Goal: Communication & Community: Answer question/provide support

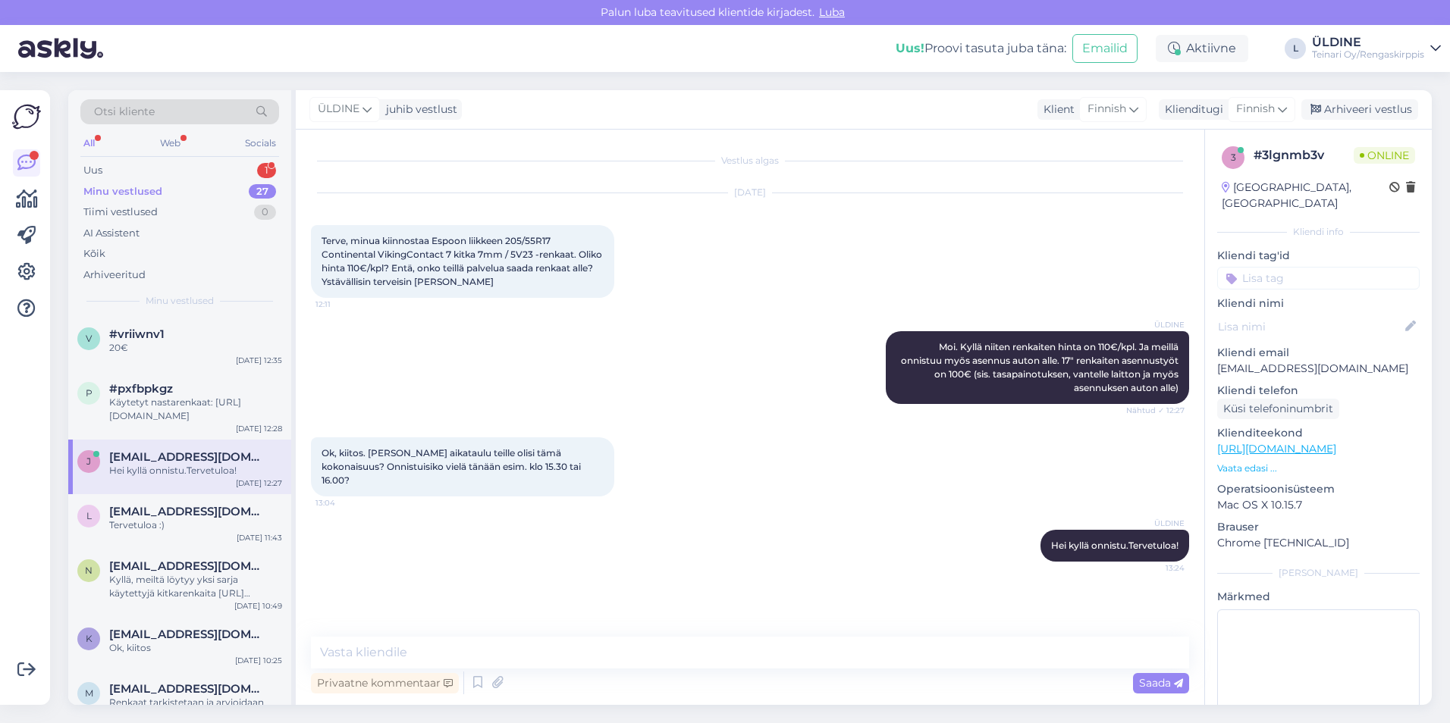
click at [257, 473] on div "Hei kyllä onnistu.Tervetuloa!" at bounding box center [195, 471] width 173 height 14
drag, startPoint x: 191, startPoint y: 393, endPoint x: 205, endPoint y: 344, distance: 51.1
click at [191, 392] on div "#pxfbpkgz" at bounding box center [195, 389] width 173 height 14
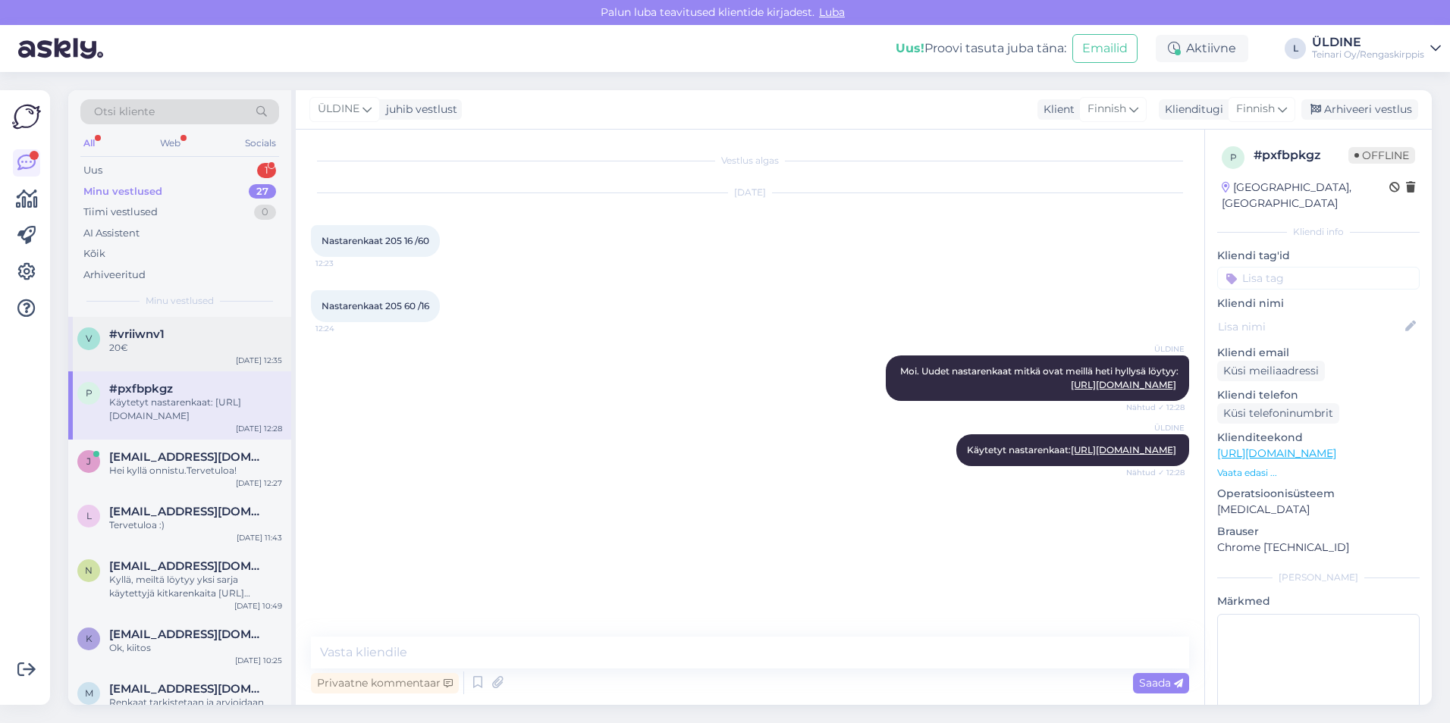
click at [202, 337] on div "#vriiwnv1" at bounding box center [195, 335] width 173 height 14
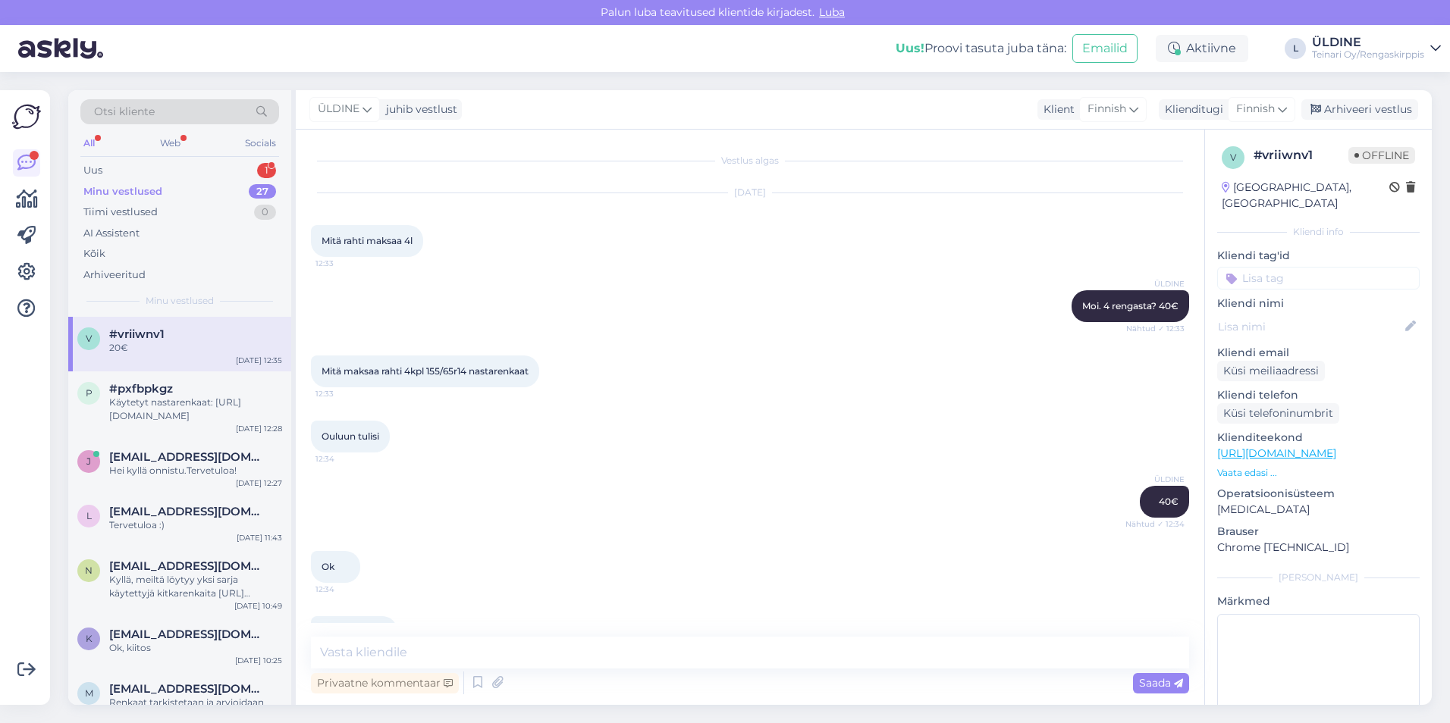
click at [154, 187] on div "Minu vestlused" at bounding box center [122, 191] width 79 height 15
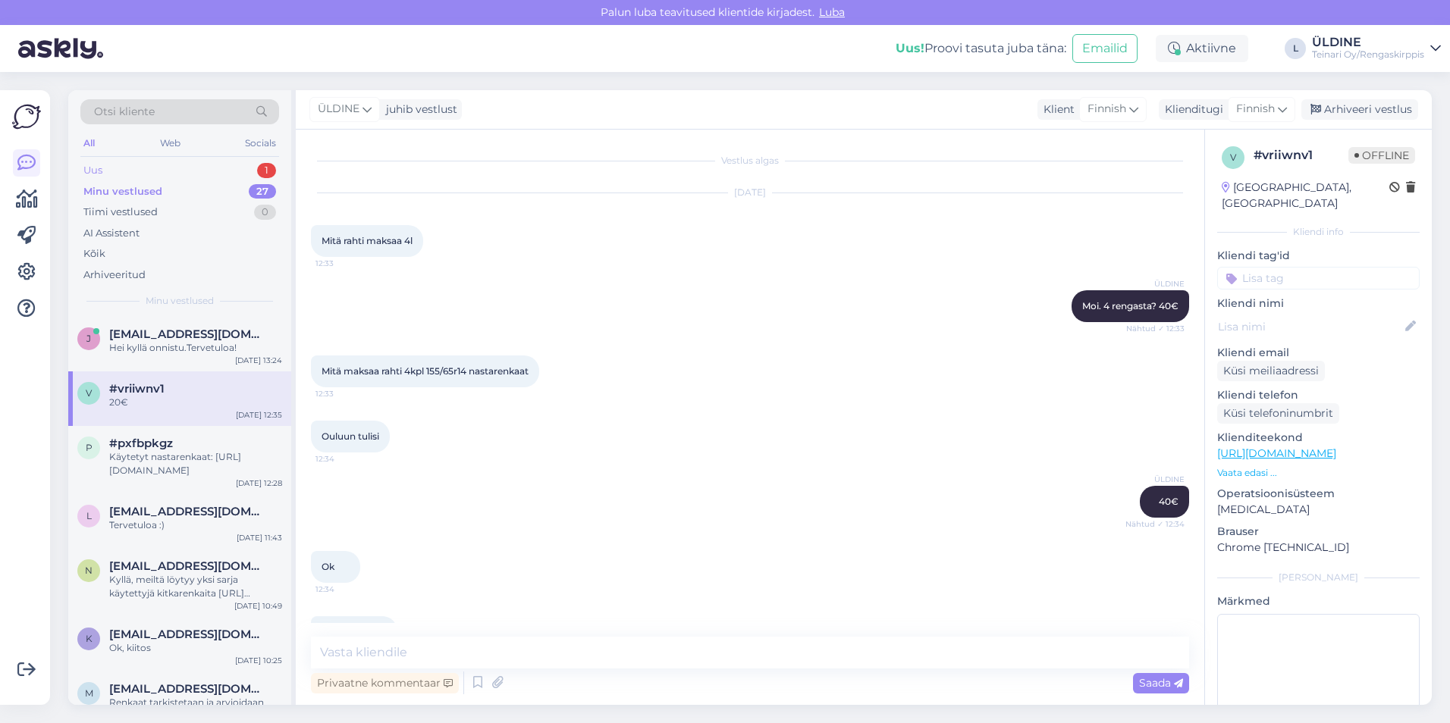
click at [173, 168] on div "Uus 1" at bounding box center [179, 170] width 199 height 21
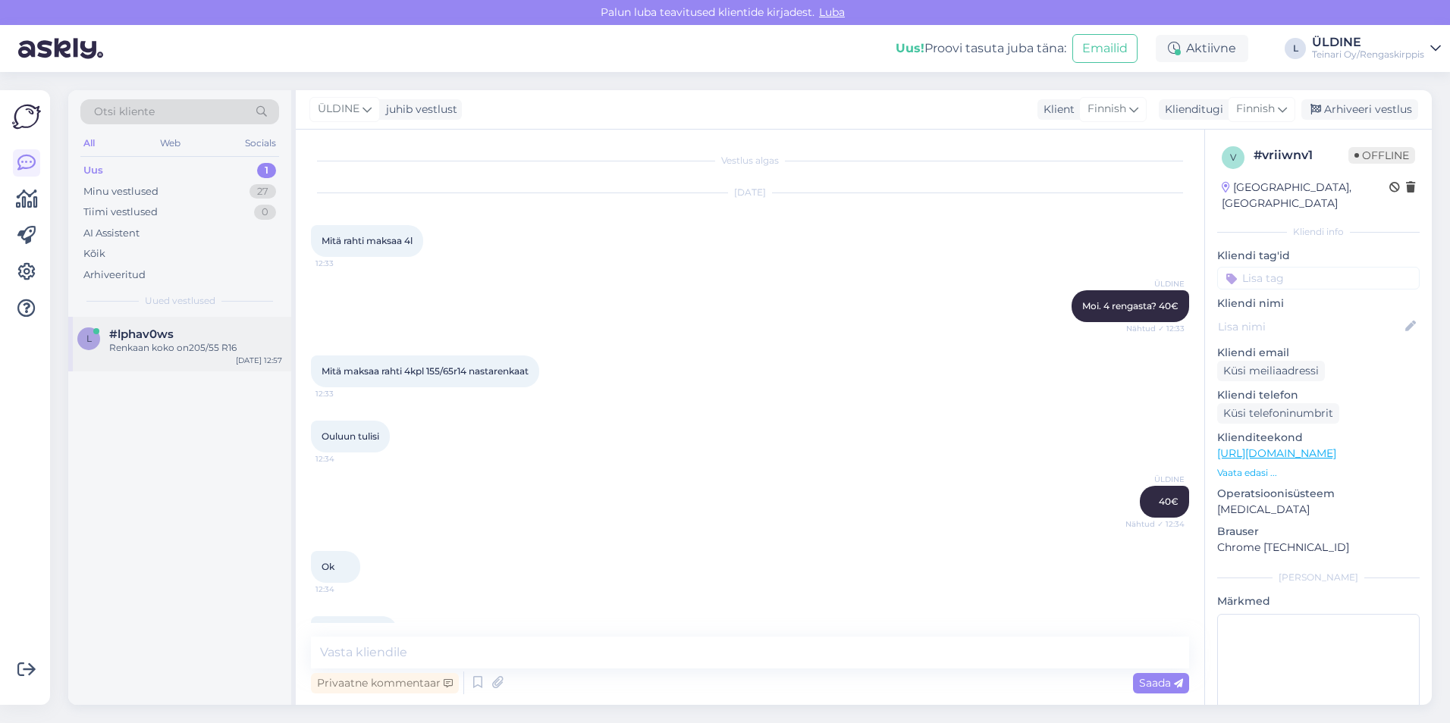
click at [179, 331] on div "#lphav0ws" at bounding box center [195, 335] width 173 height 14
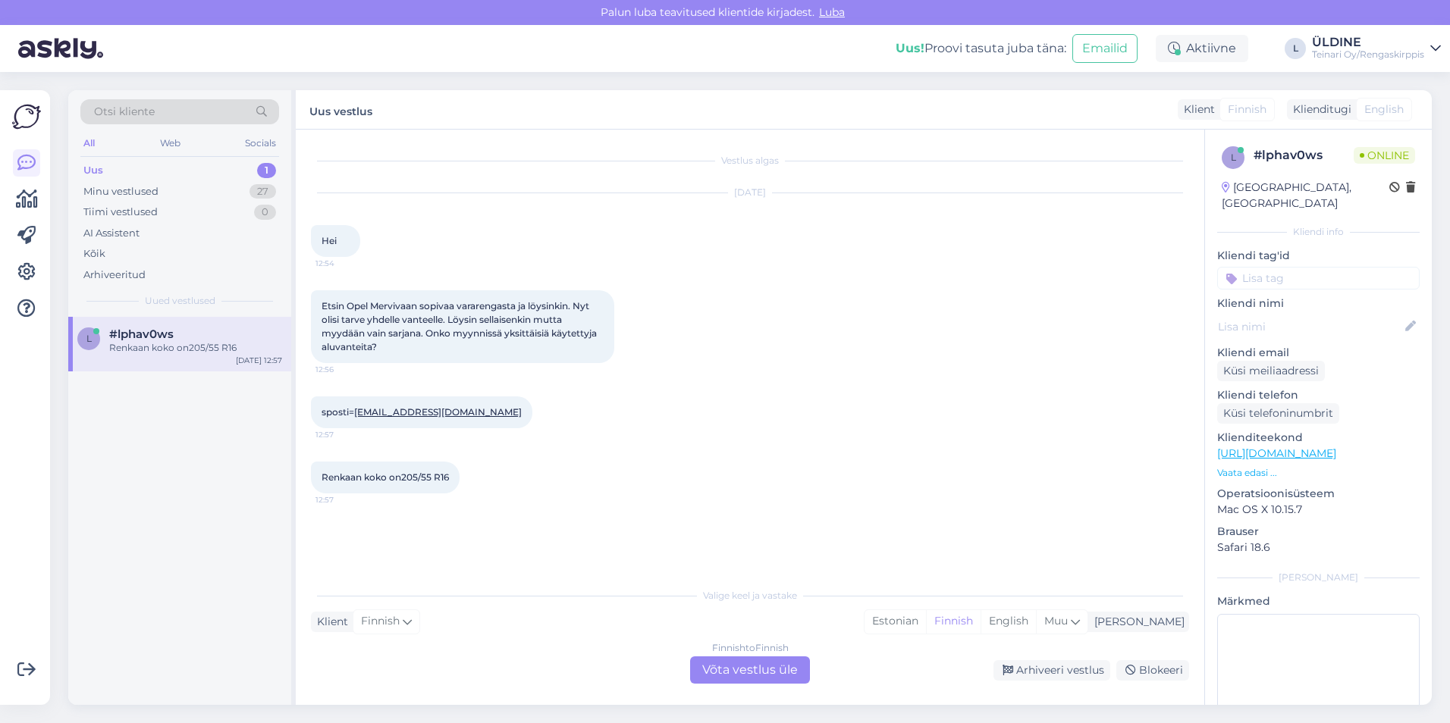
click at [734, 670] on div "Finnish to Finnish Võta vestlus üle" at bounding box center [750, 670] width 120 height 27
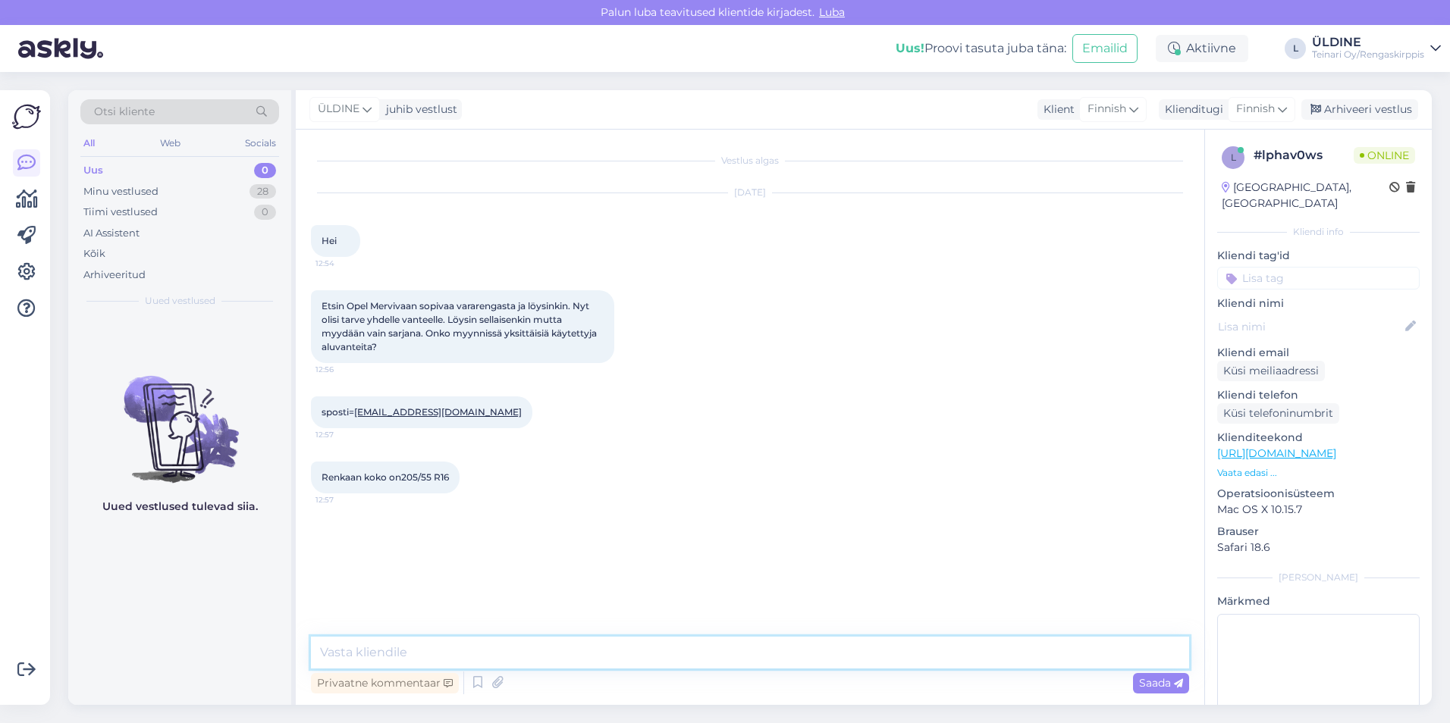
click at [506, 643] on textarea at bounding box center [750, 653] width 878 height 32
type textarea "Hei yksittäisiä"
drag, startPoint x: 411, startPoint y: 651, endPoint x: 315, endPoint y: 653, distance: 96.3
click at [315, 653] on textarea "Hei yksittäisiä" at bounding box center [750, 653] width 878 height 32
click at [344, 651] on textarea at bounding box center [750, 653] width 878 height 32
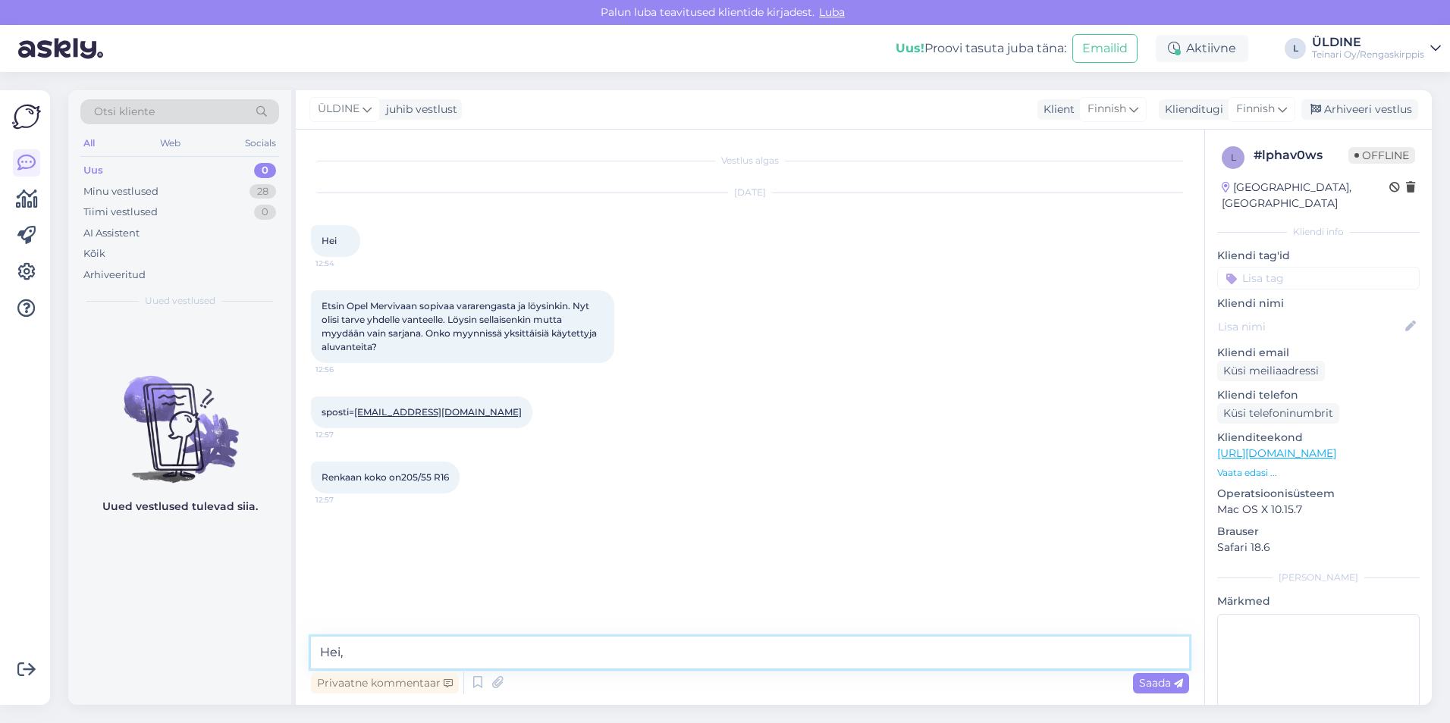
click at [360, 649] on textarea "Hei," at bounding box center [750, 653] width 878 height 32
paste textarea "Meillä ei valitettavasti ole myynnissä yksittäisiä alumiinivanteita."
click at [356, 654] on textarea "Hei, [PERSON_NAME] ei valitettavasti ole myynnissä yksittäisiä alumiinivanteita." at bounding box center [750, 653] width 878 height 32
type textarea "Hei, meillä ei valitettavasti ole myynnissä yksittäisiä alumiinivanteita."
click at [1149, 679] on span "Saada" at bounding box center [1161, 683] width 44 height 14
